Goal: Transaction & Acquisition: Purchase product/service

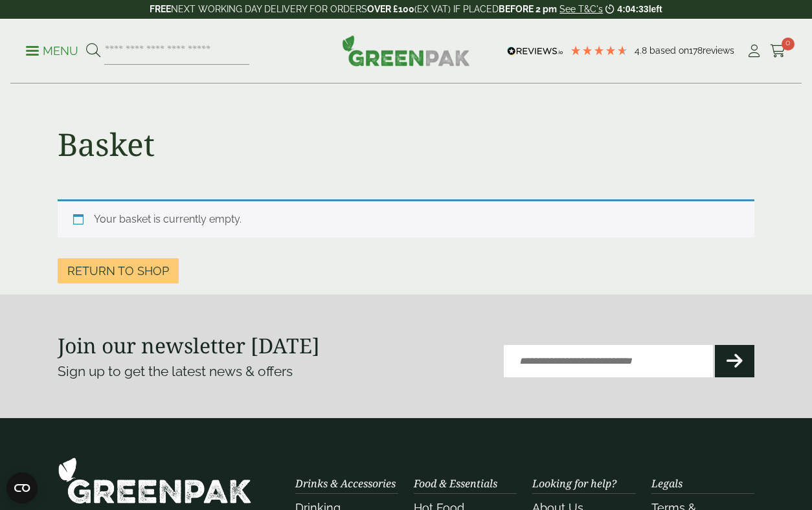
click at [47, 47] on p "Menu" at bounding box center [52, 51] width 52 height 16
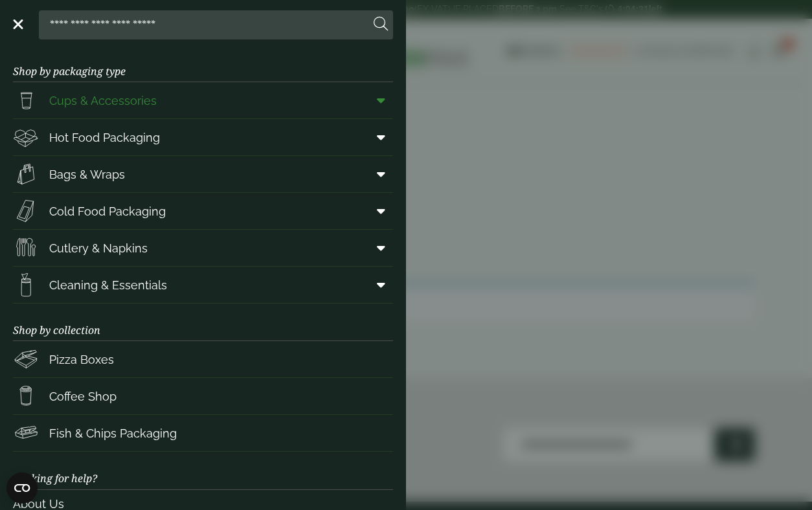
click at [90, 107] on span "Cups & Accessories" at bounding box center [102, 100] width 107 height 17
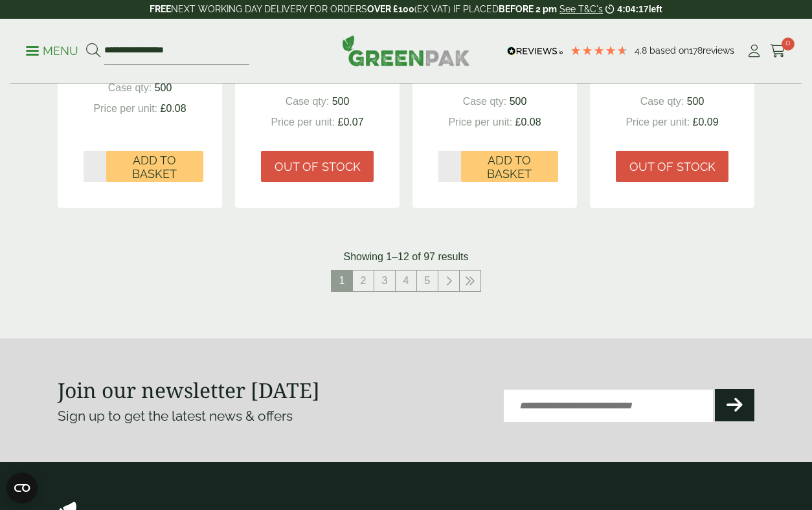
scroll to position [1503, 0]
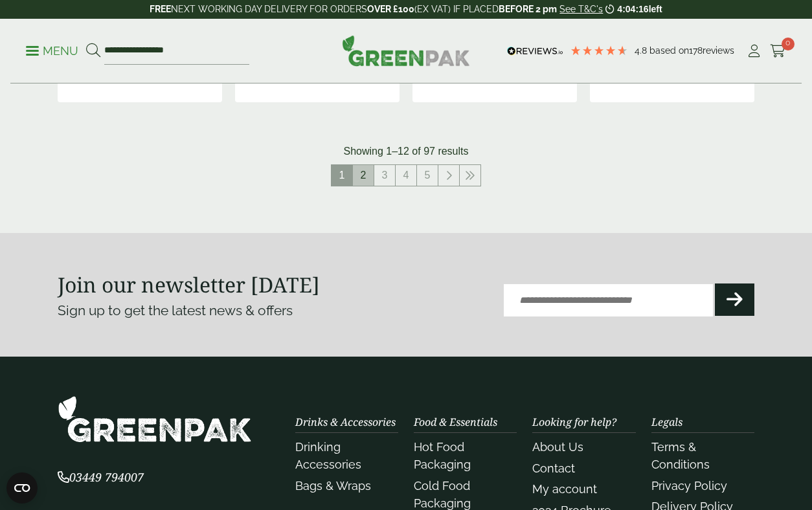
click at [364, 173] on link "2" at bounding box center [363, 175] width 21 height 21
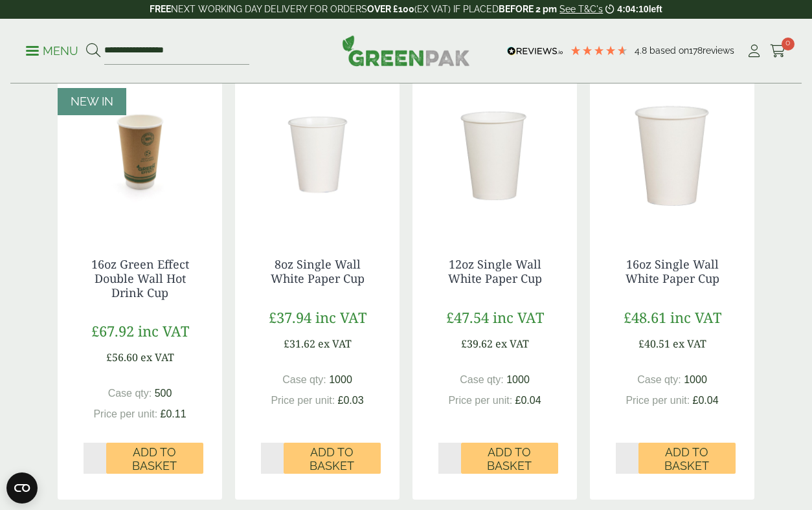
scroll to position [243, 0]
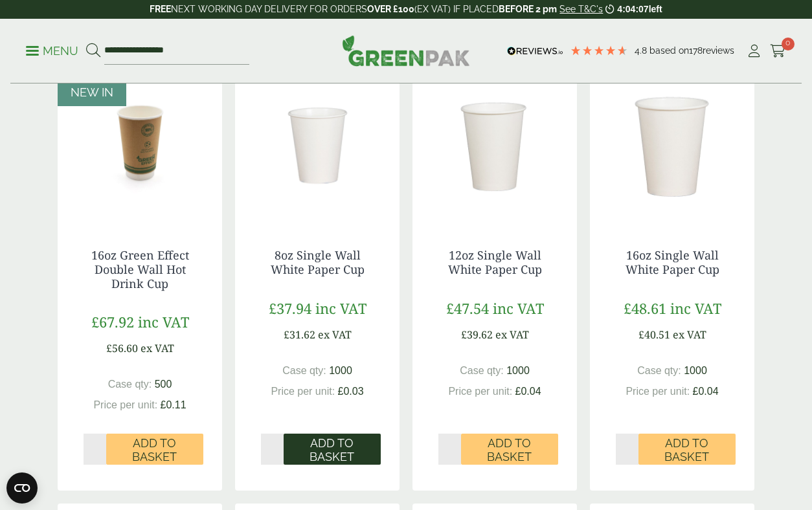
click at [342, 441] on span "Add to Basket" at bounding box center [332, 450] width 79 height 28
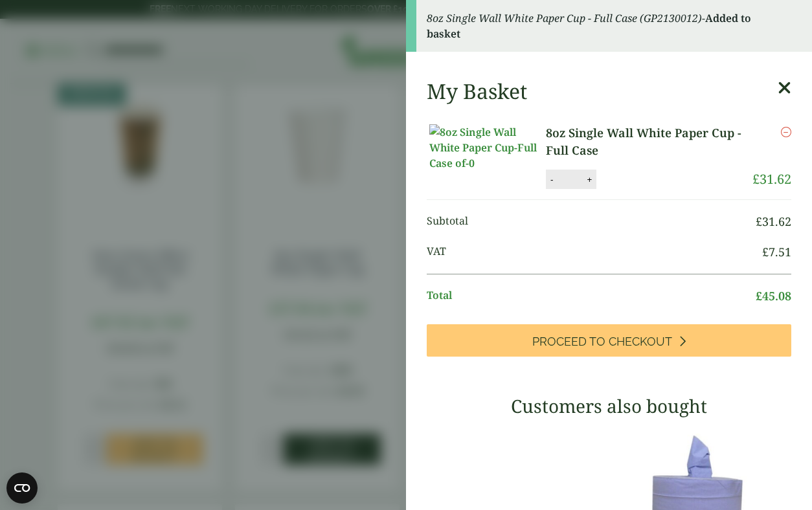
click at [342, 441] on aside "8oz Single Wall White Paper Cup - Full Case (GP2130012) - Added to basket My Ba…" at bounding box center [406, 255] width 812 height 510
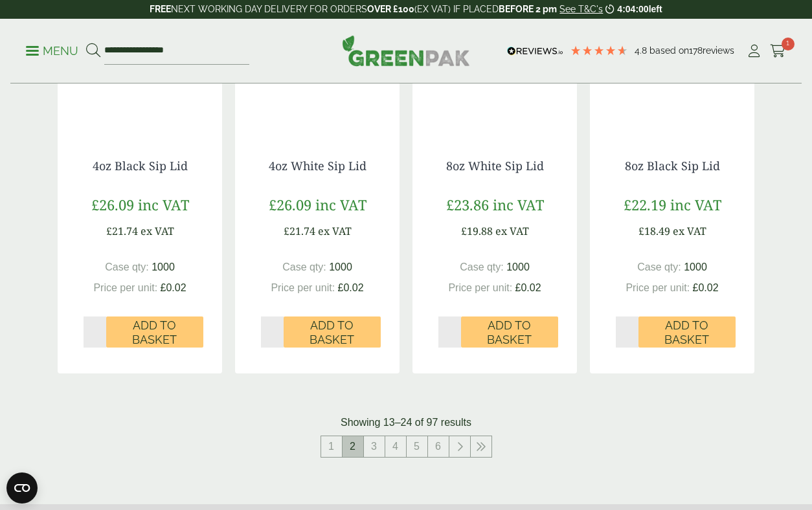
scroll to position [1205, 0]
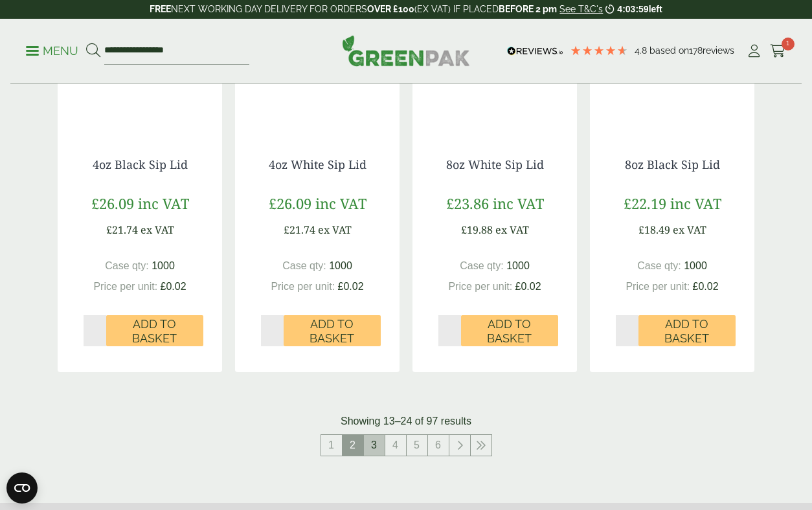
click at [376, 440] on link "3" at bounding box center [374, 445] width 21 height 21
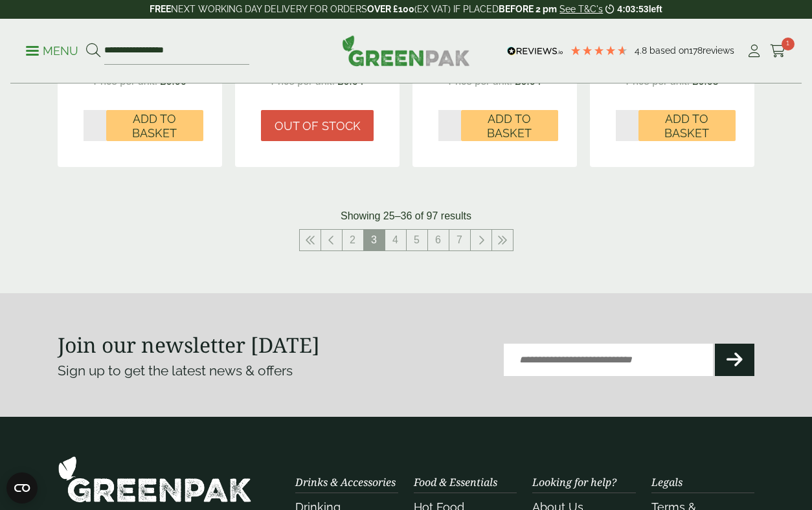
scroll to position [1461, 0]
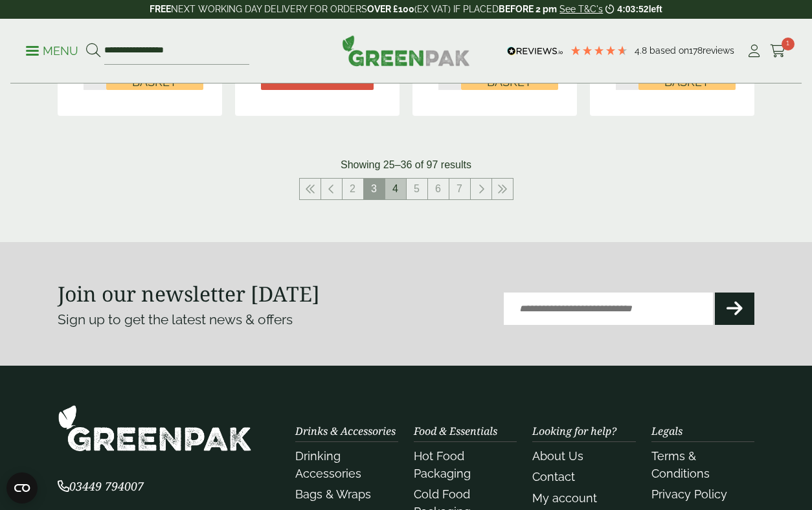
click at [399, 189] on link "4" at bounding box center [395, 189] width 21 height 21
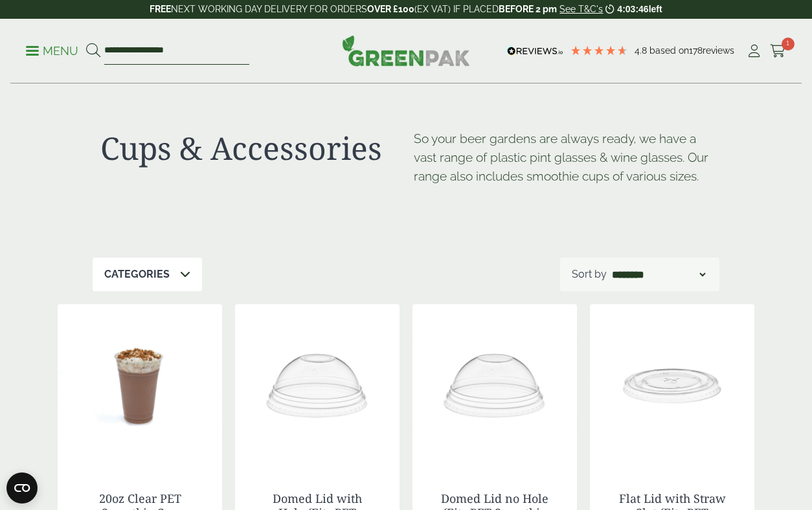
click at [192, 54] on input "**********" at bounding box center [176, 51] width 145 height 27
drag, startPoint x: 192, startPoint y: 54, endPoint x: 65, endPoint y: 45, distance: 127.1
click at [76, 47] on ul "**********" at bounding box center [137, 51] width 223 height 27
type input "***"
click at [86, 43] on button at bounding box center [93, 51] width 14 height 17
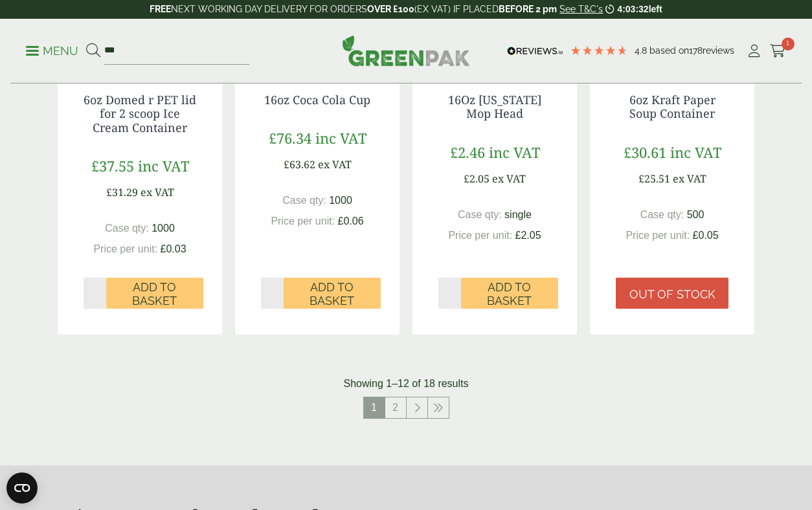
scroll to position [1253, 0]
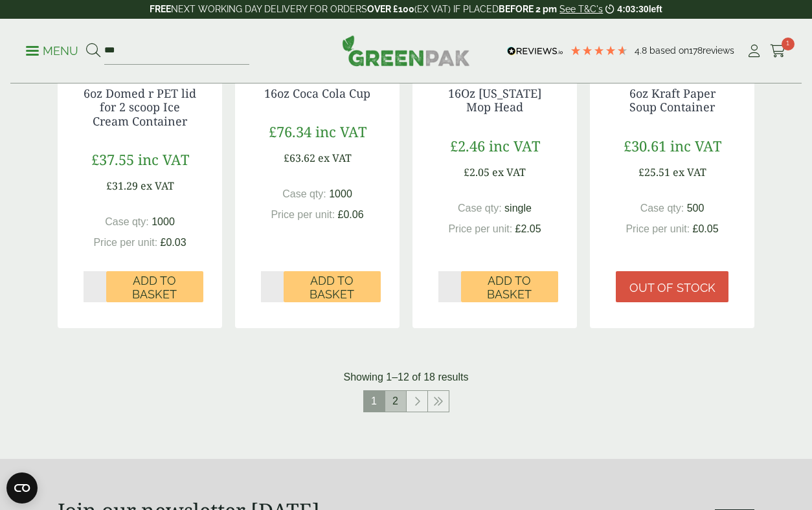
click at [400, 404] on link "2" at bounding box center [395, 401] width 21 height 21
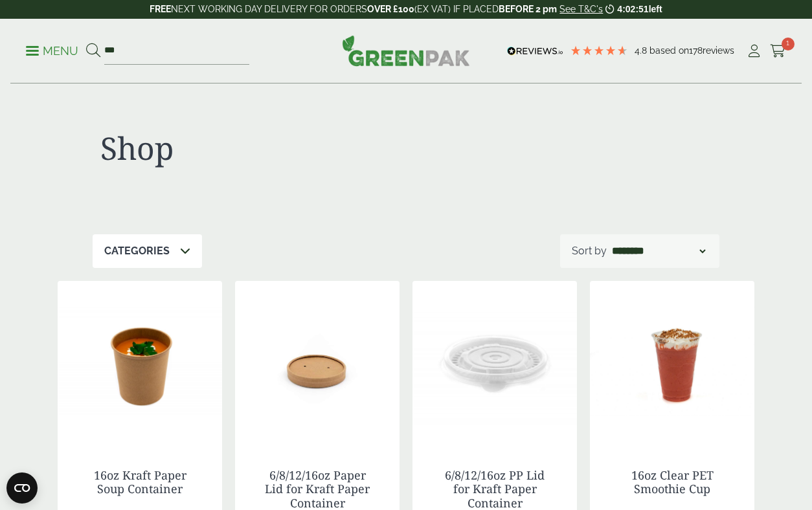
click at [36, 54] on link "Menu" at bounding box center [52, 49] width 52 height 13
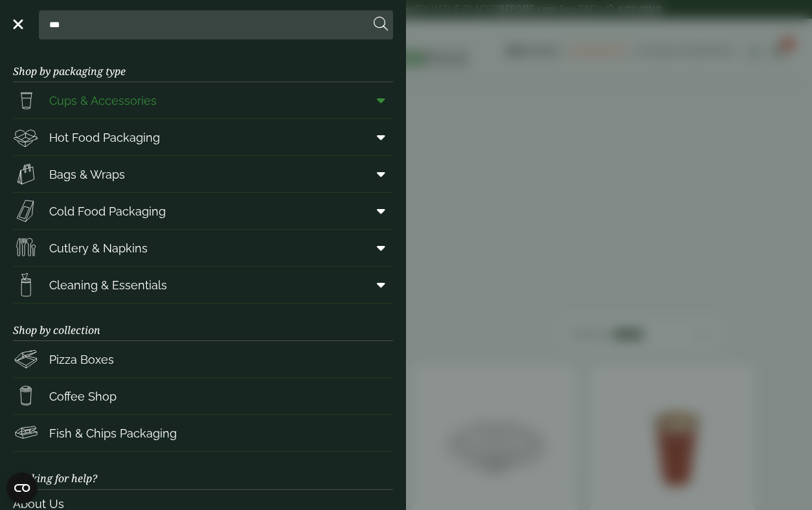
click at [48, 102] on span "Cups & Accessories" at bounding box center [85, 100] width 144 height 26
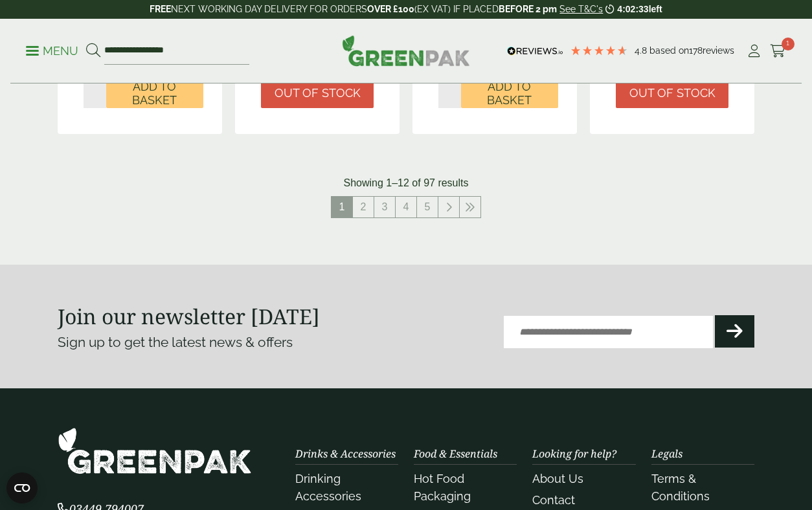
scroll to position [1465, 0]
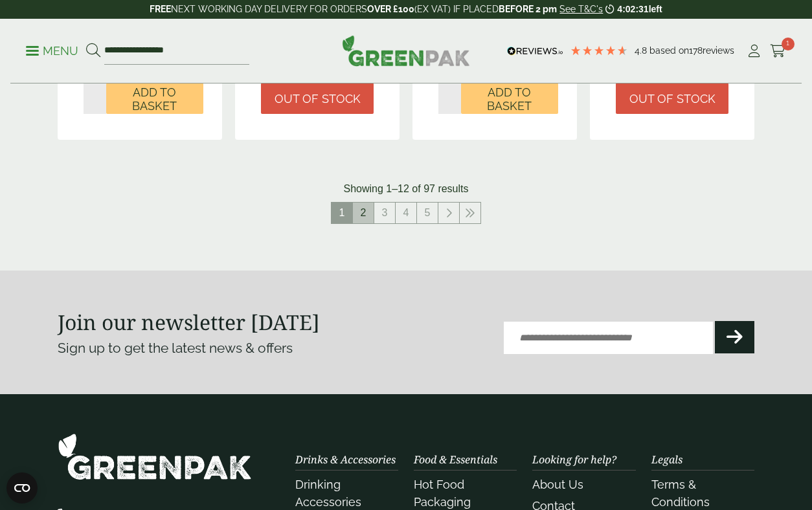
click at [366, 217] on link "2" at bounding box center [363, 213] width 21 height 21
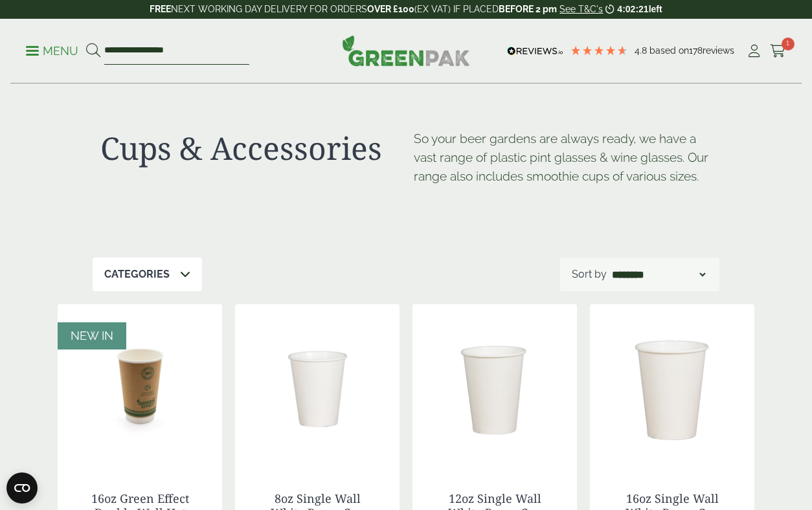
drag, startPoint x: 203, startPoint y: 49, endPoint x: 35, endPoint y: 53, distance: 168.3
click at [35, 56] on ul "**********" at bounding box center [137, 51] width 223 height 27
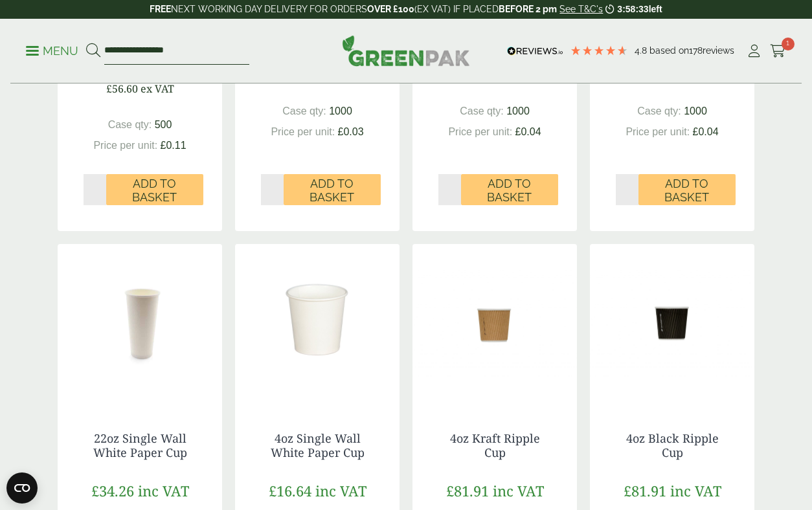
scroll to position [327, 0]
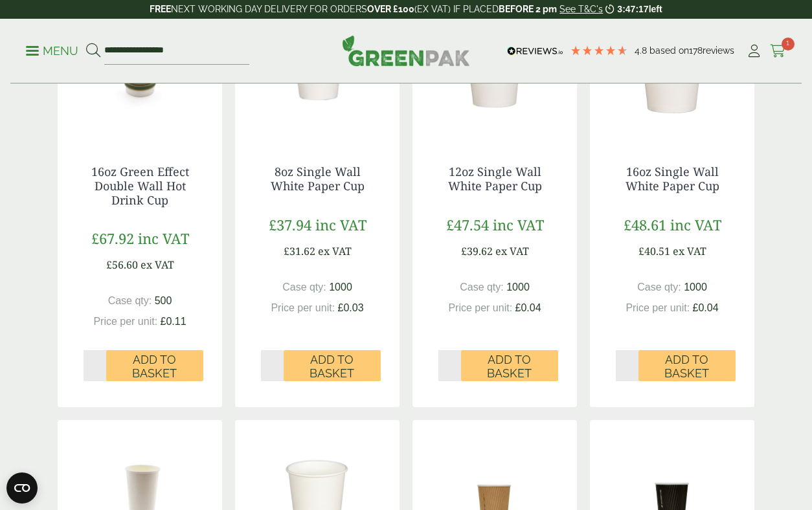
click at [777, 52] on icon at bounding box center [778, 51] width 16 height 13
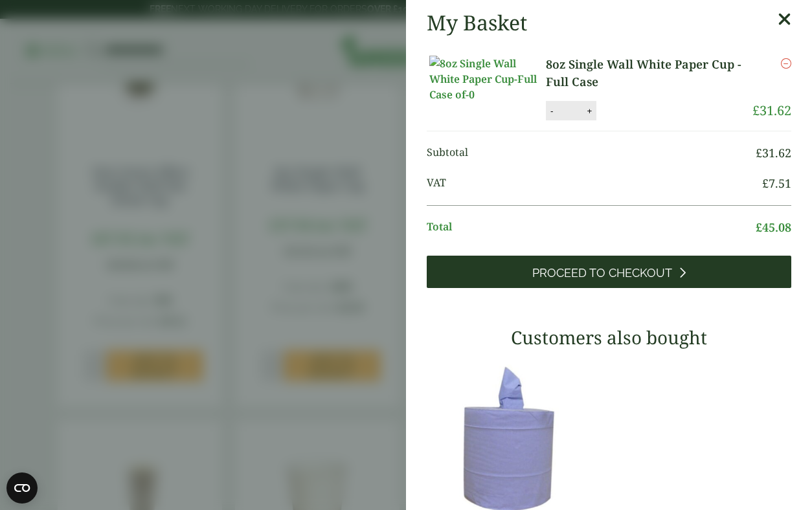
click at [710, 288] on link "Proceed to Checkout" at bounding box center [609, 272] width 364 height 32
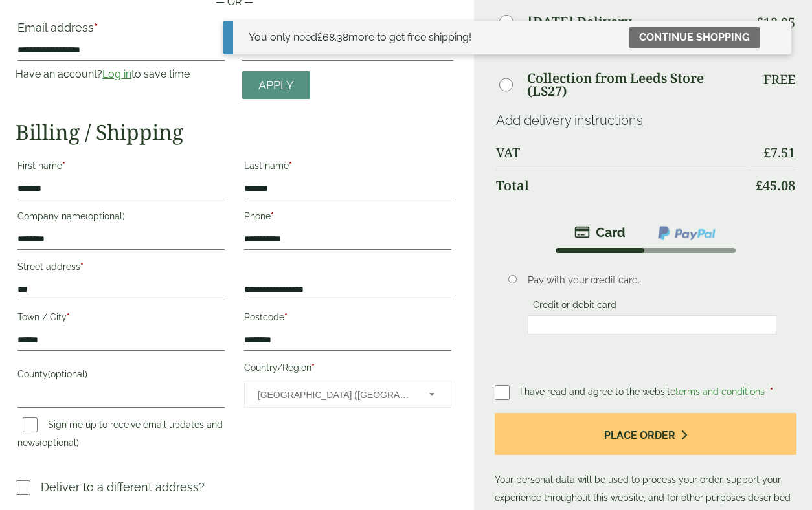
scroll to position [217, 0]
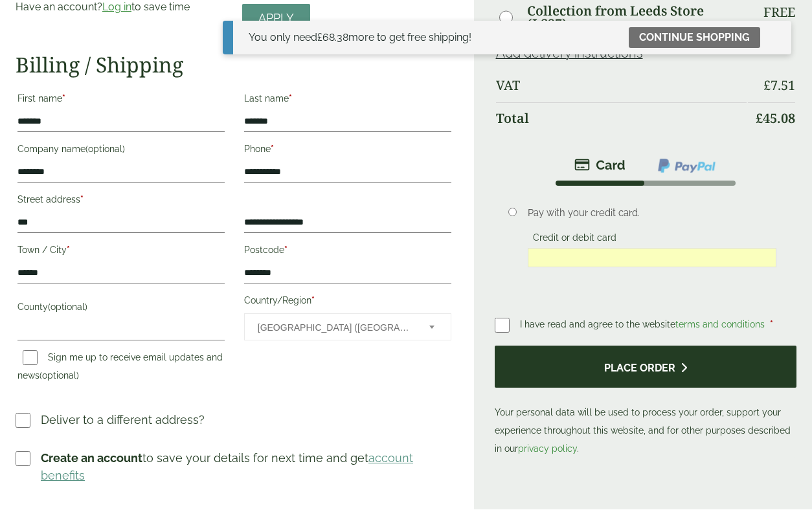
click at [593, 374] on button "Place order" at bounding box center [645, 367] width 302 height 42
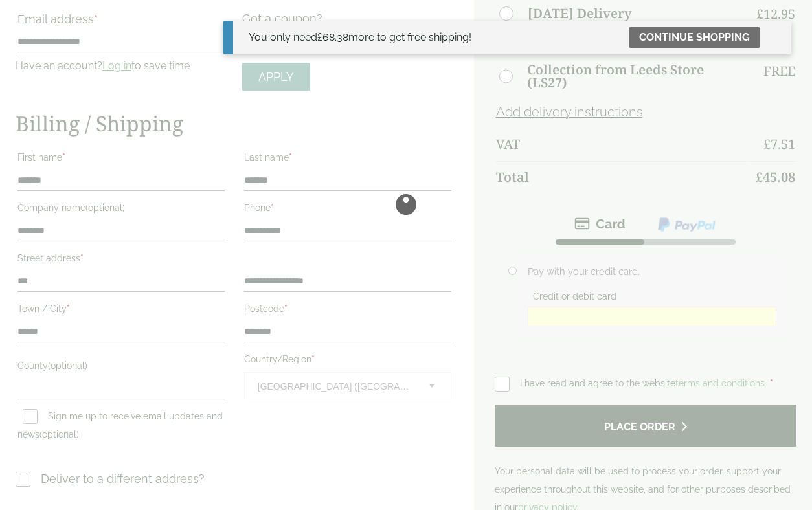
scroll to position [0, 0]
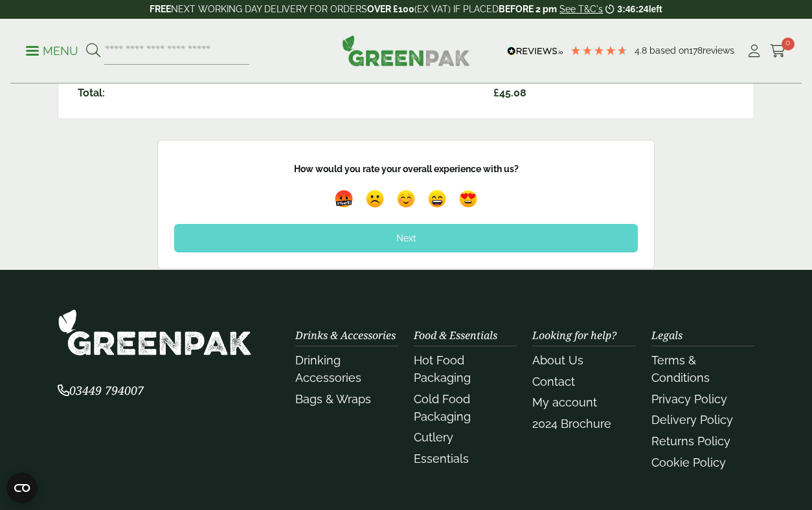
scroll to position [439, 0]
